Goal: Book appointment/travel/reservation

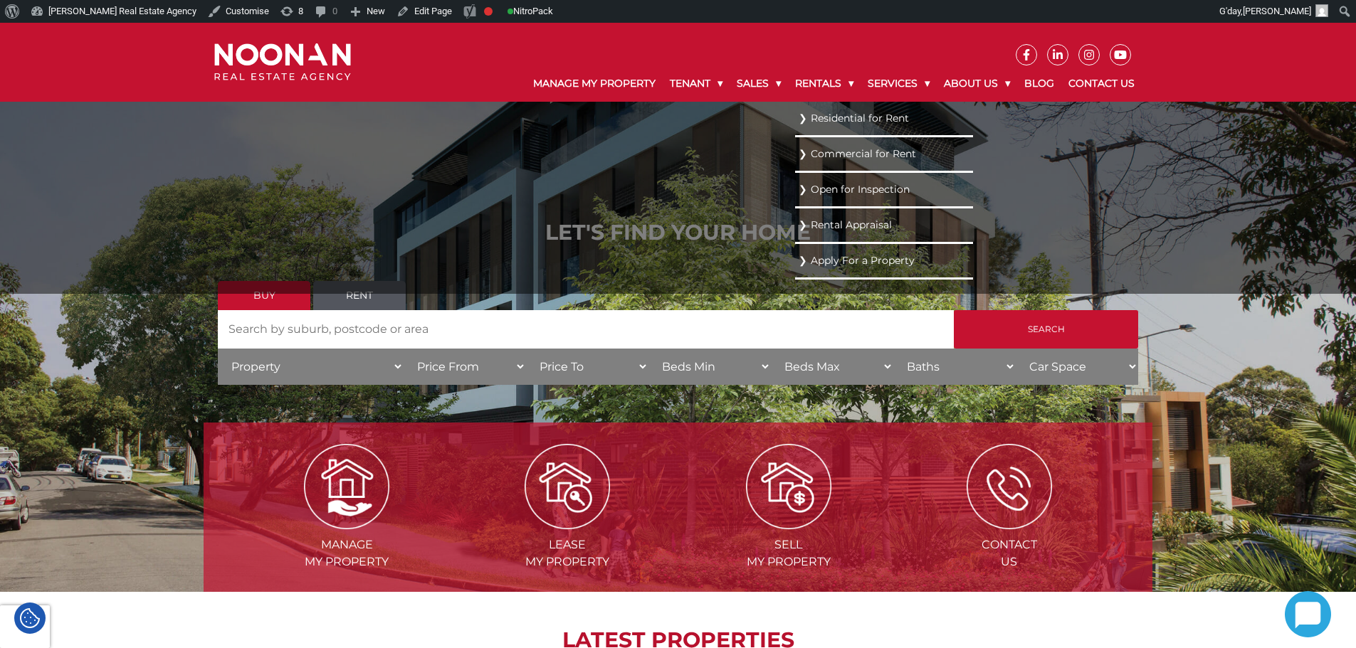
click at [826, 117] on link "Residential for Rent" at bounding box center [884, 118] width 171 height 19
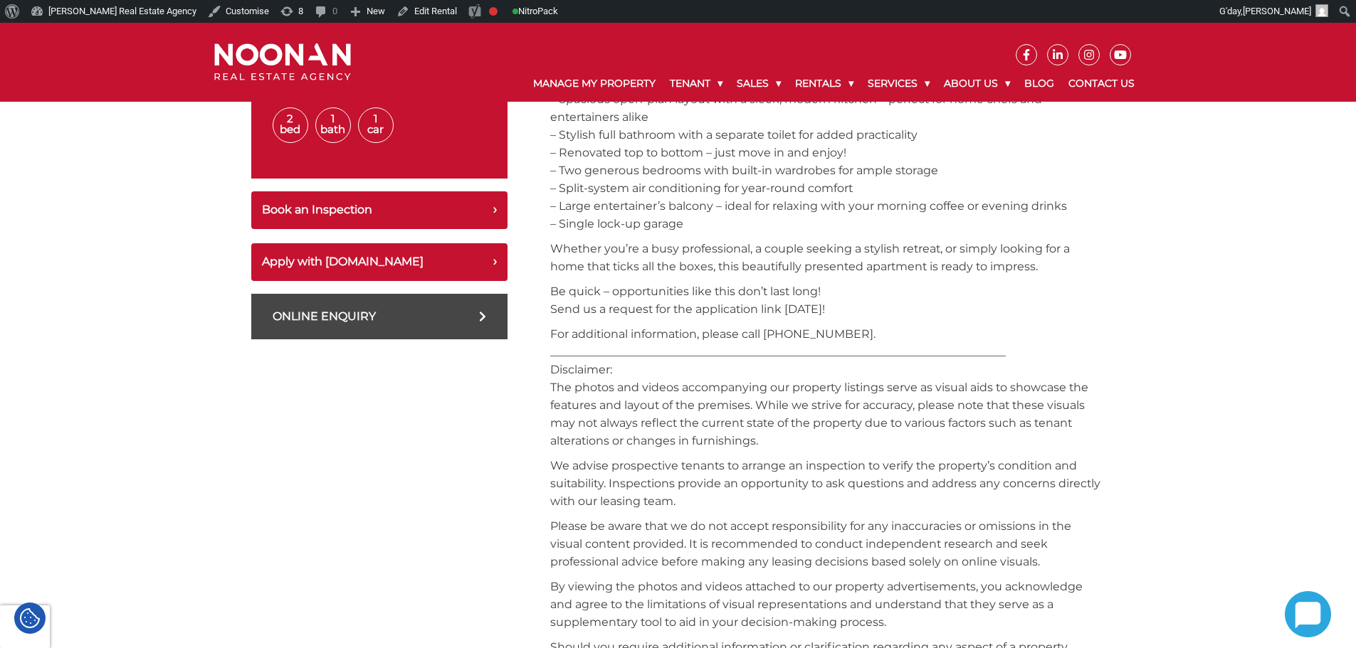
scroll to position [712, 0]
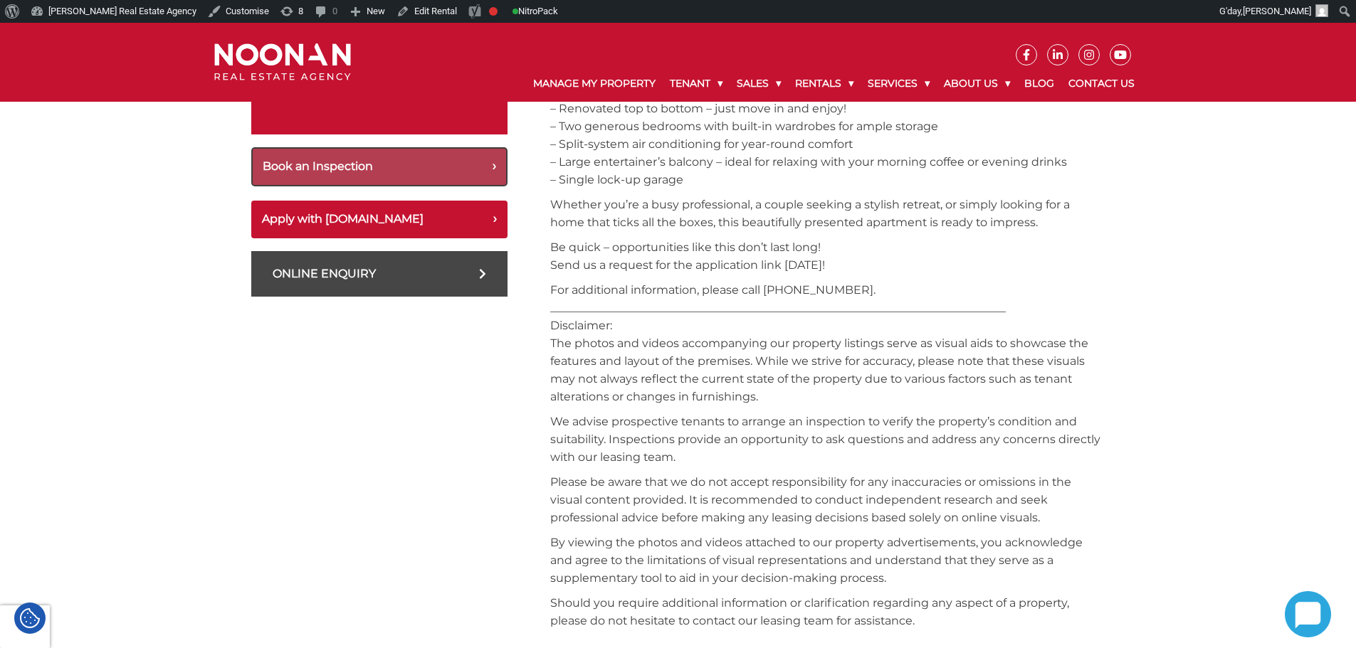
click at [401, 169] on button "Book an Inspection" at bounding box center [379, 166] width 256 height 39
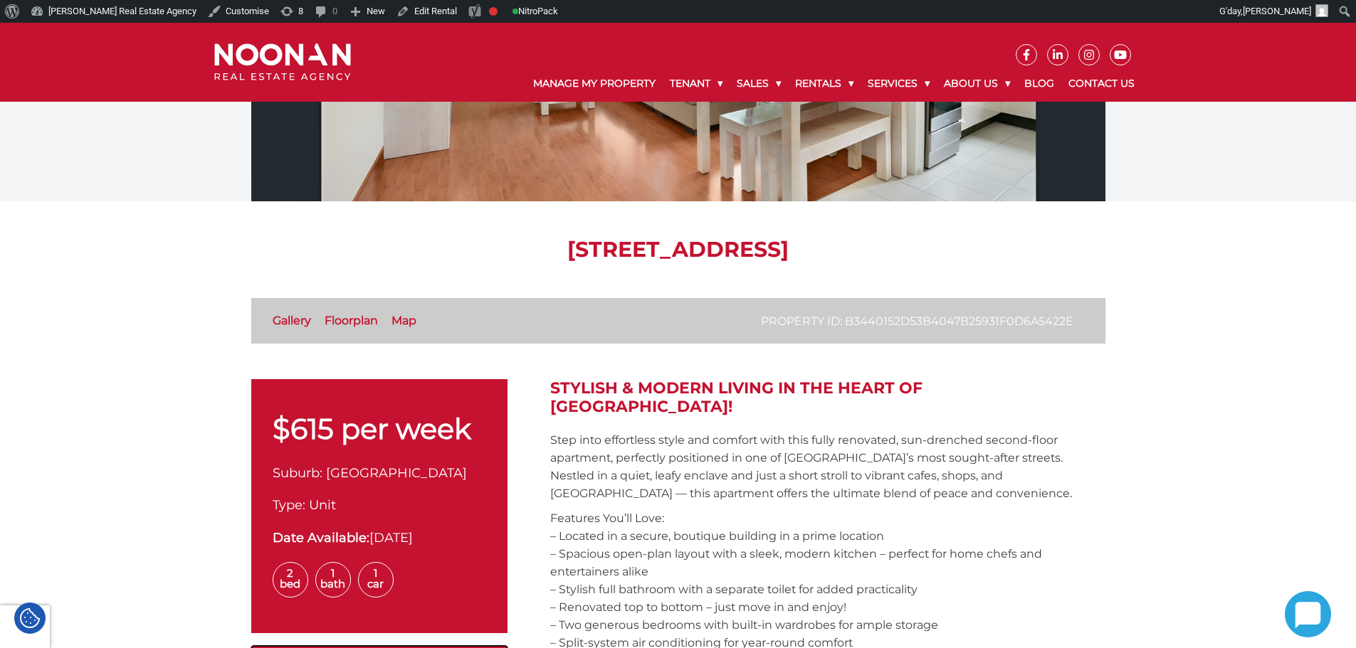
scroll to position [214, 0]
click at [371, 322] on link "Floorplan" at bounding box center [351, 320] width 53 height 14
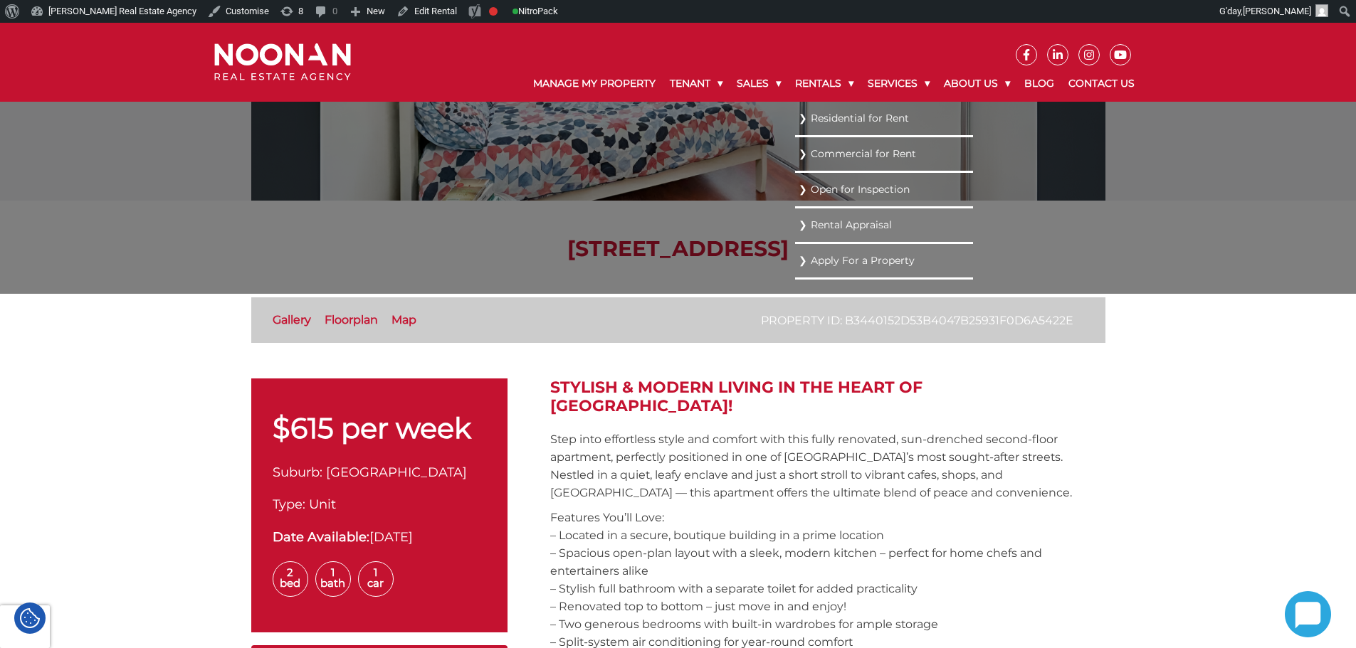
click at [825, 158] on link "Commercial for Rent" at bounding box center [884, 153] width 171 height 19
